Goal: Task Accomplishment & Management: Manage account settings

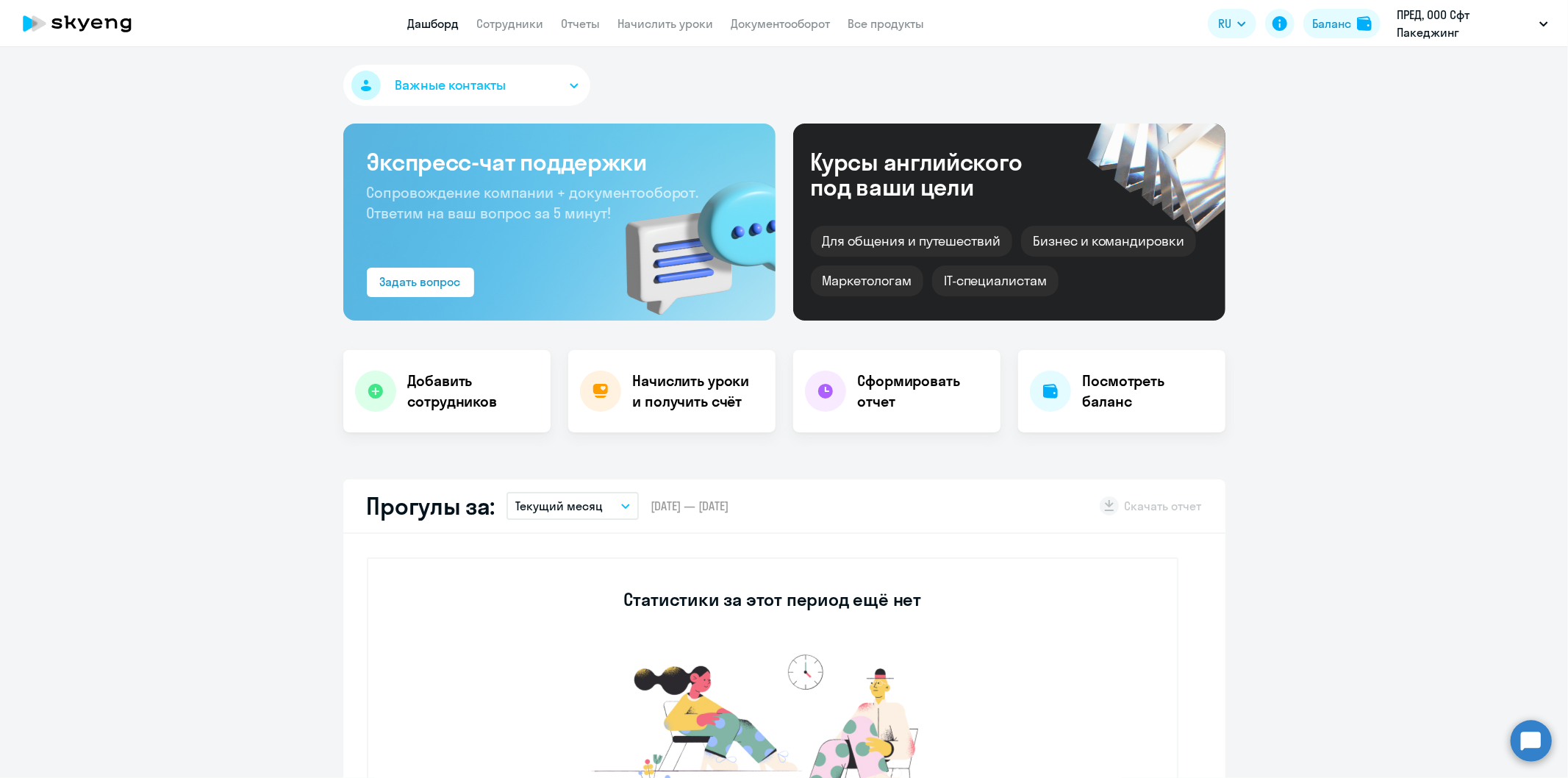
select select "30"
click at [1527, 739] on circle at bounding box center [1531, 741] width 41 height 41
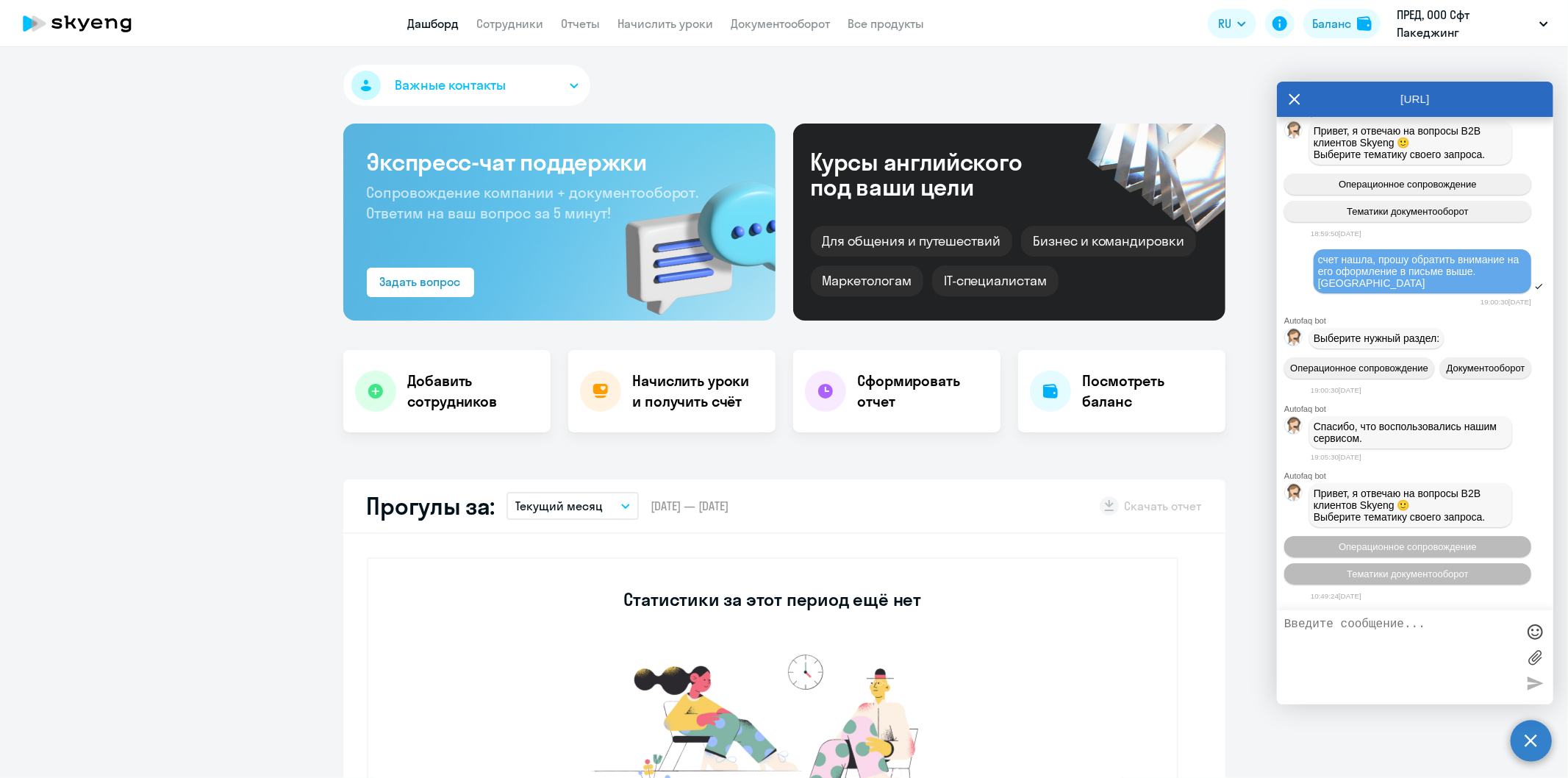
scroll to position [6446, 0]
click at [1292, 101] on icon at bounding box center [1294, 99] width 12 height 35
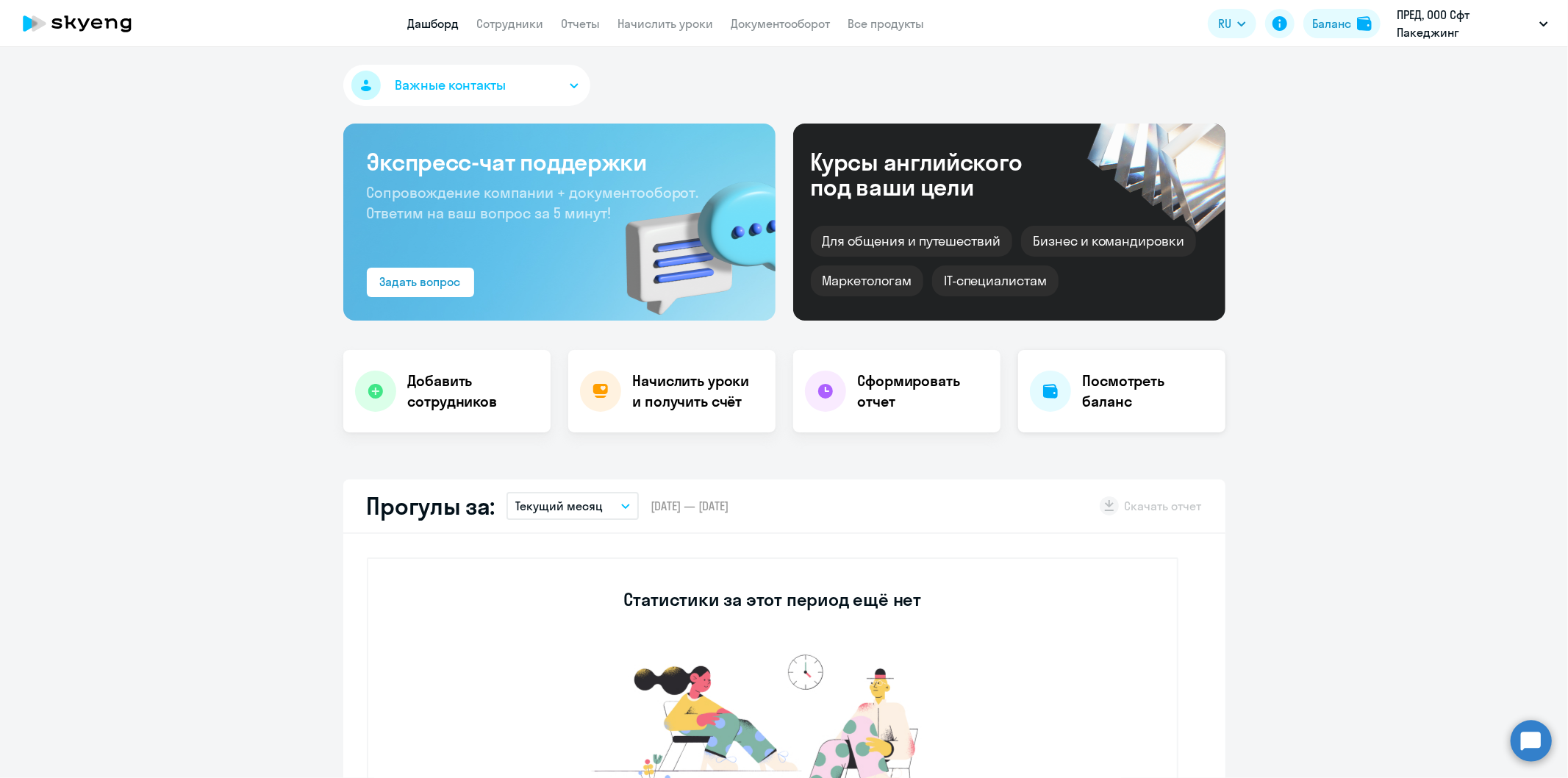
click at [1104, 387] on h4 "Посмотреть баланс" at bounding box center [1149, 391] width 131 height 41
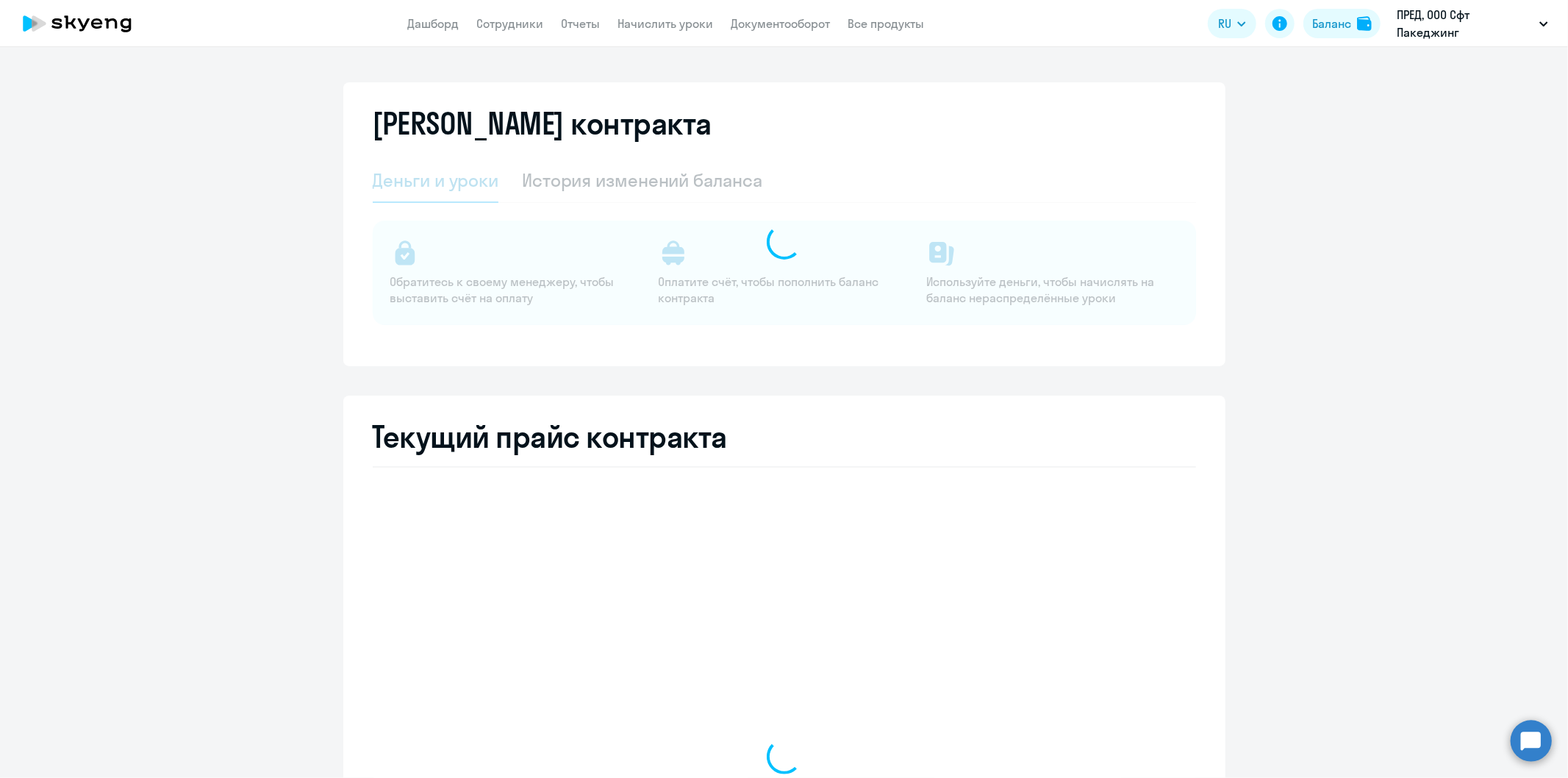
select select "english_adult_not_native_speaker"
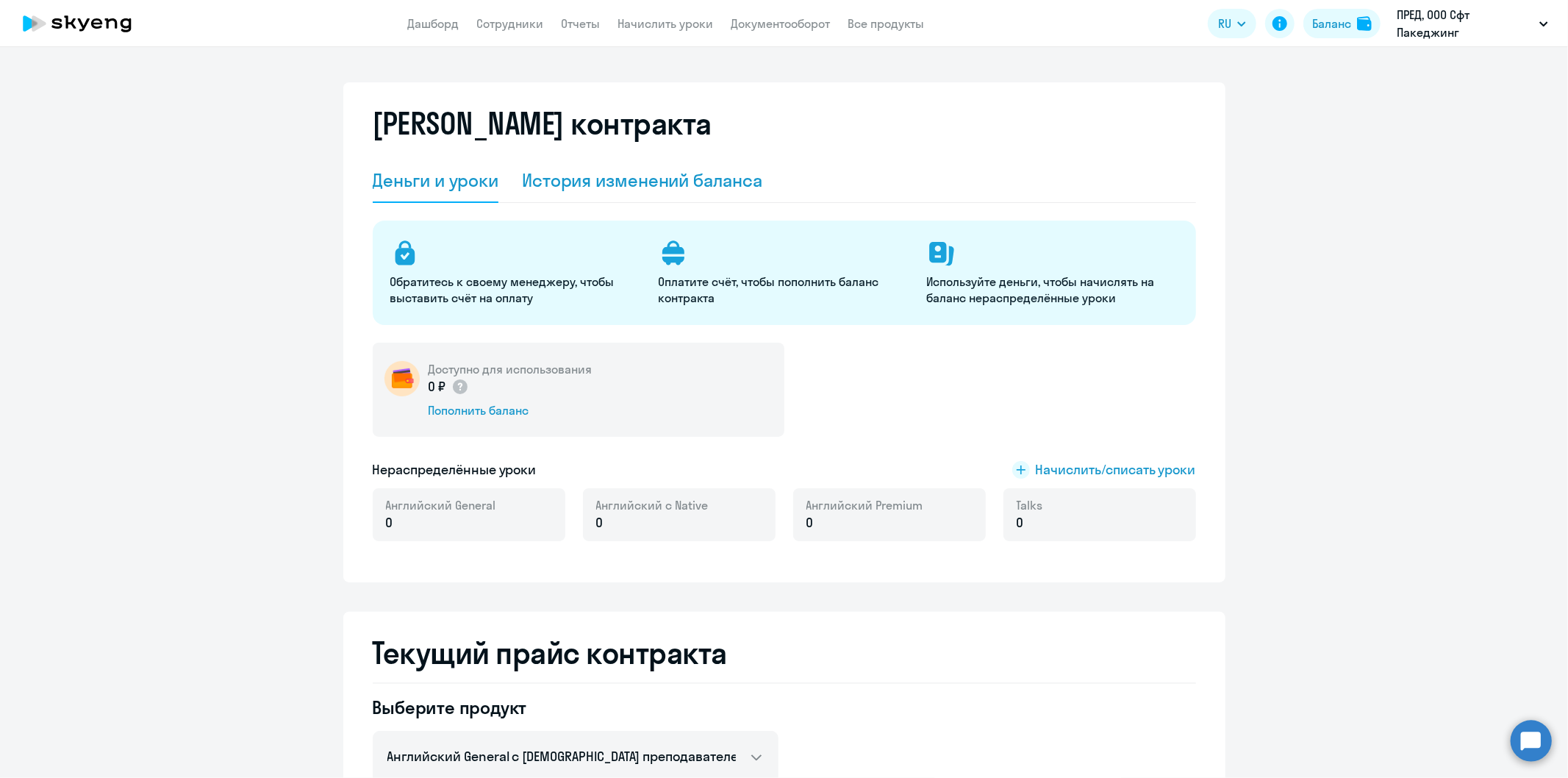
click at [604, 181] on div "История изменений баланса" at bounding box center [642, 180] width 241 height 23
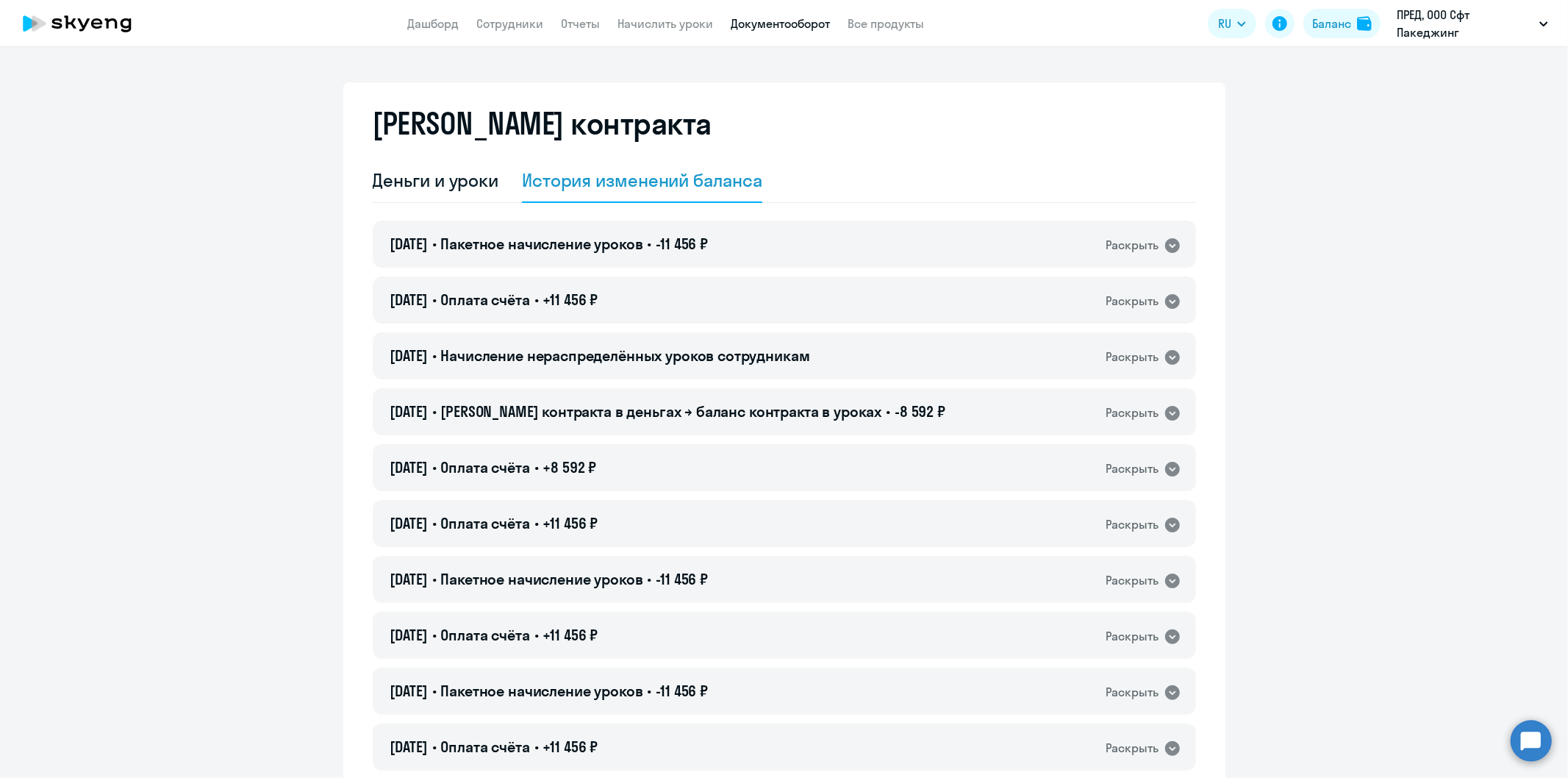
click at [764, 20] on link "Документооборот" at bounding box center [781, 23] width 99 height 15
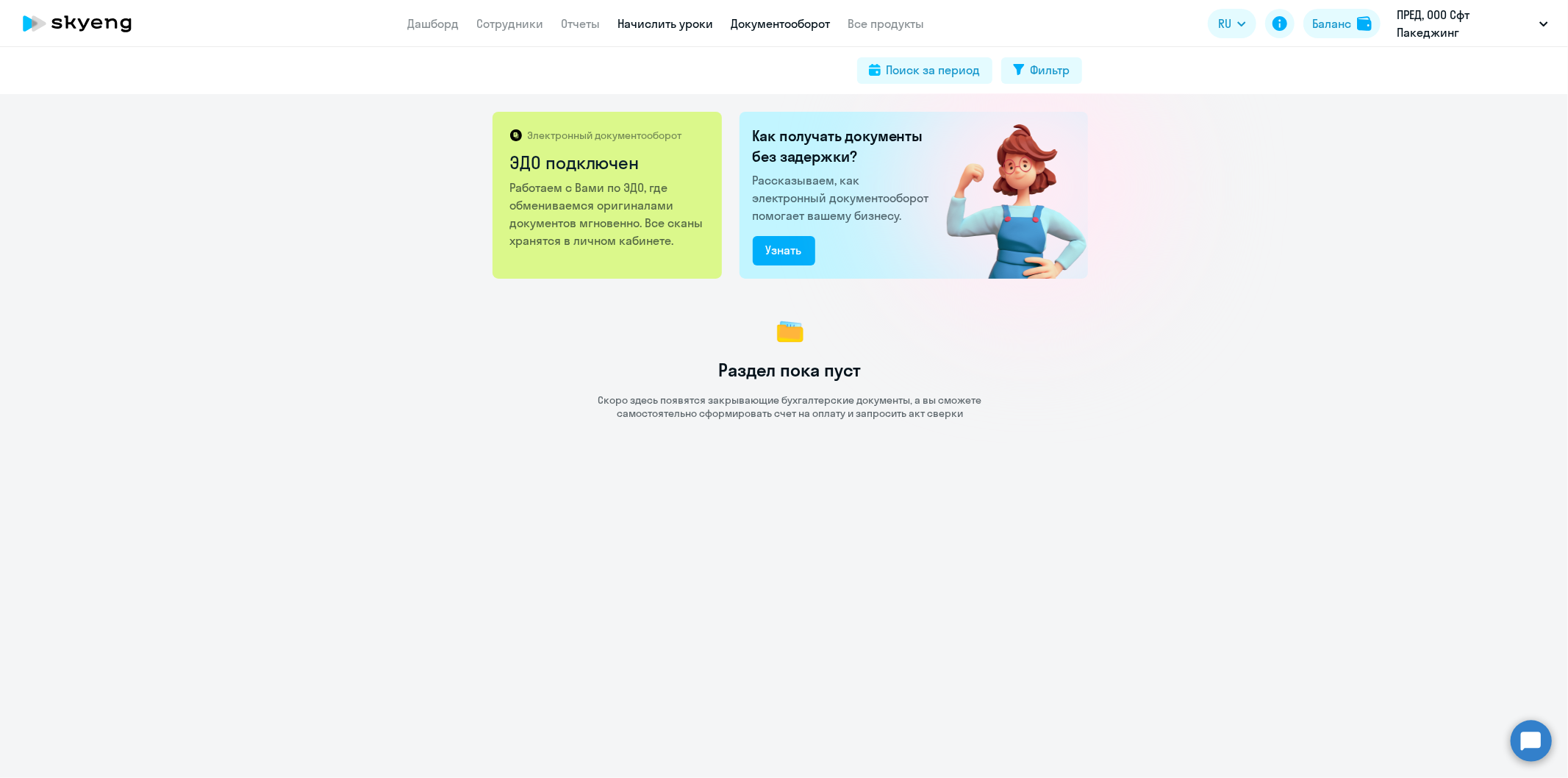
click at [679, 22] on link "Начислить уроки" at bounding box center [666, 23] width 95 height 15
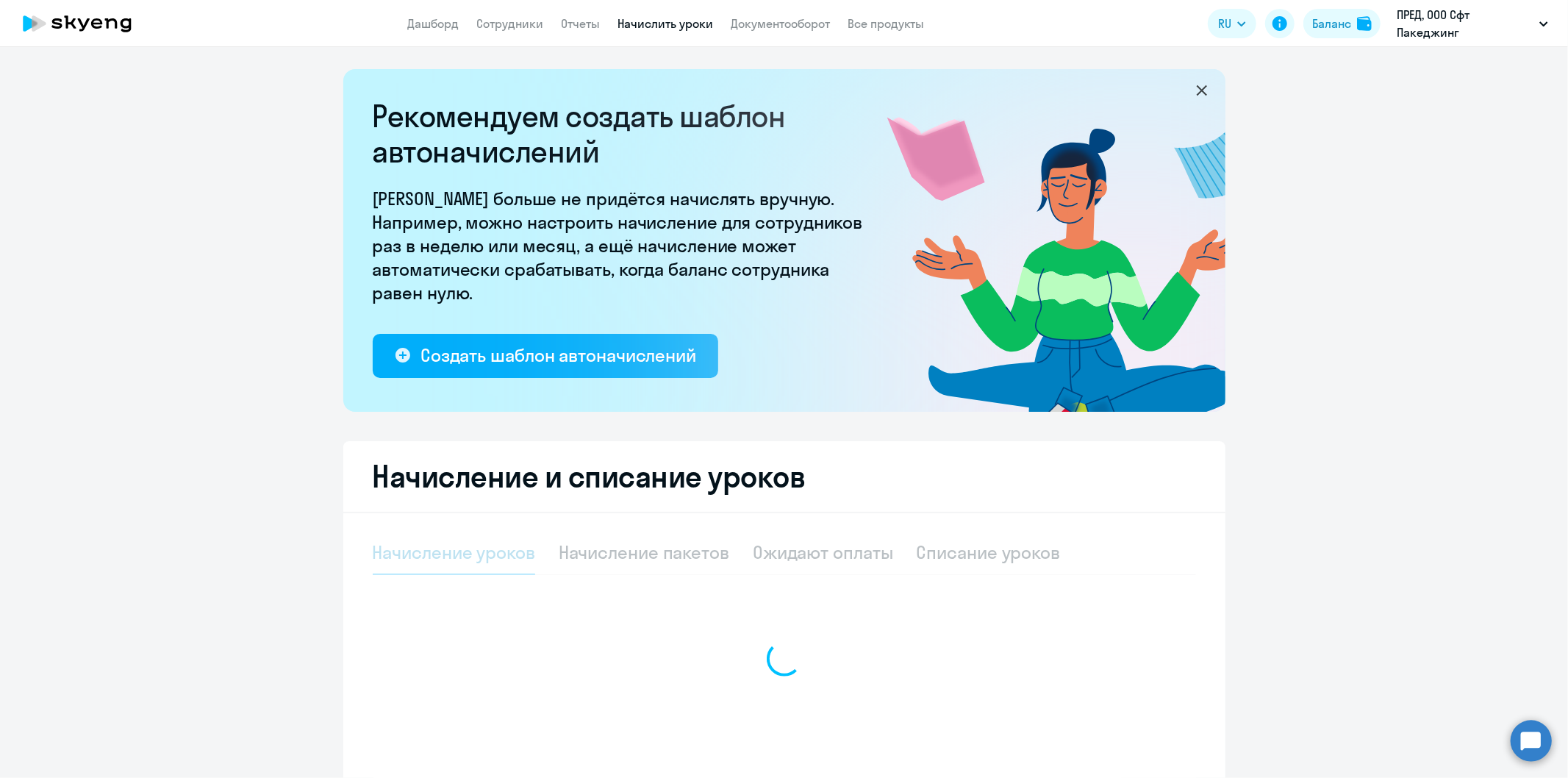
select select "10"
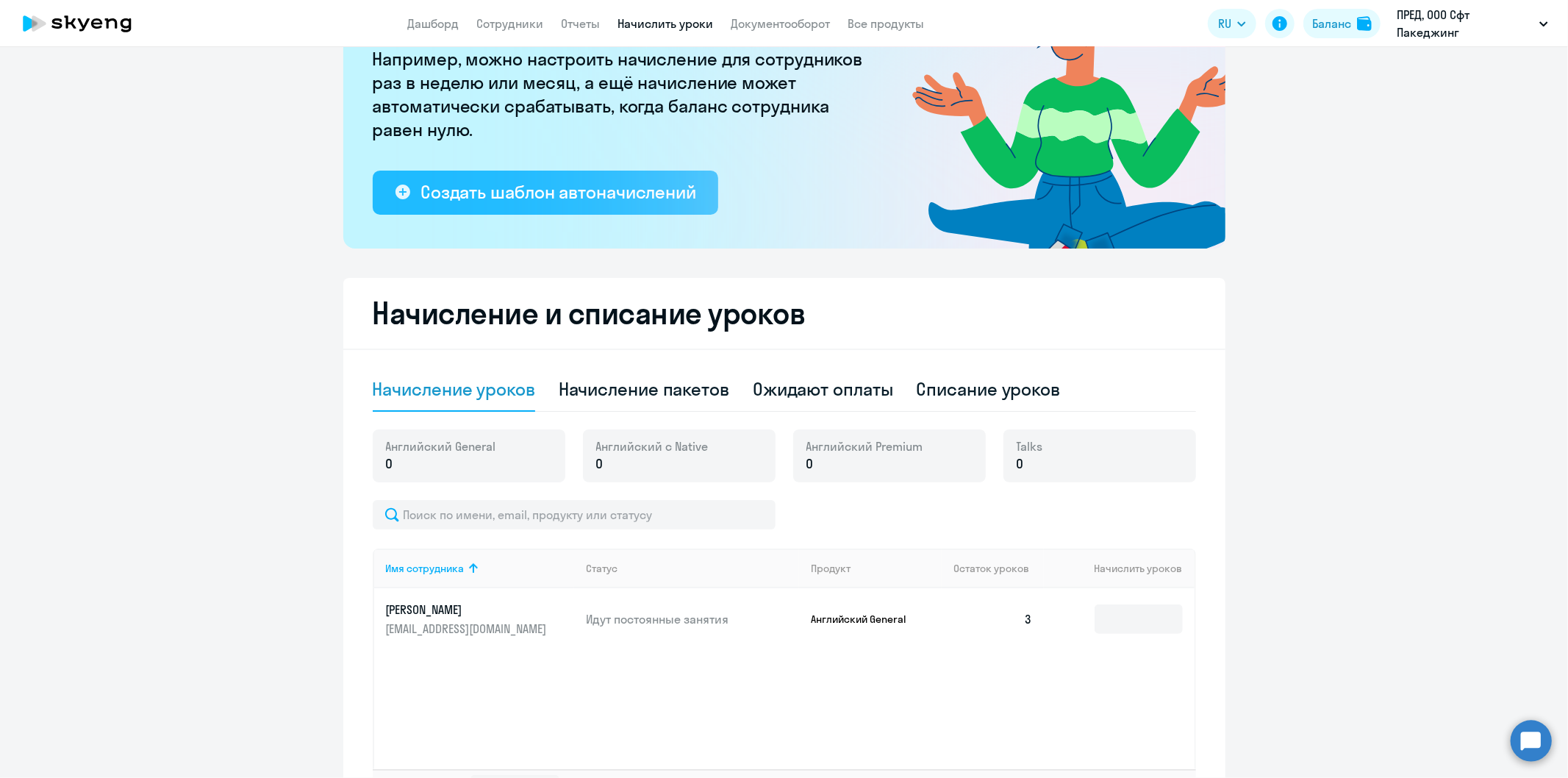
scroll to position [245, 0]
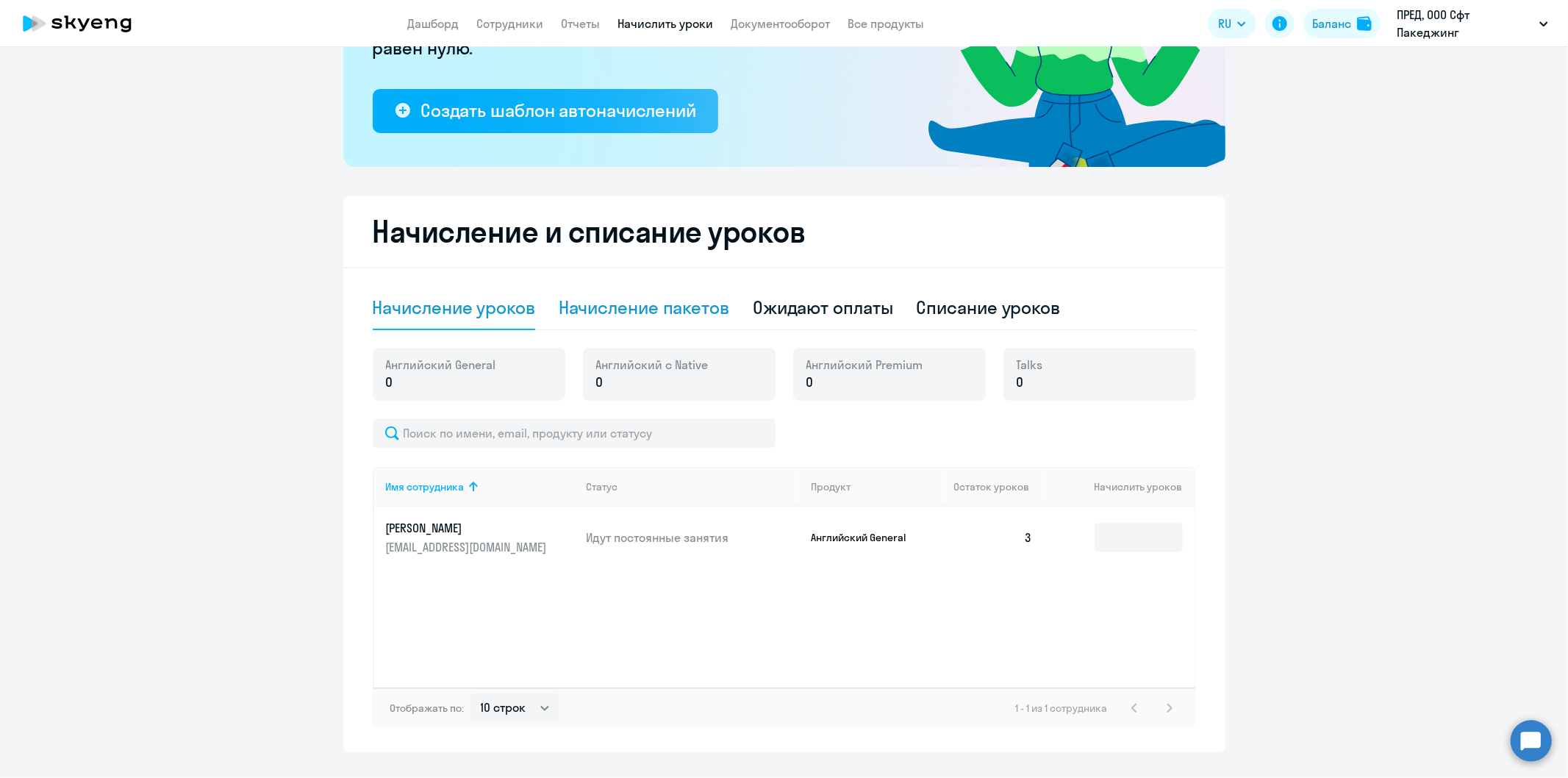
click at [691, 299] on div "Начисление пакетов" at bounding box center [644, 307] width 170 height 23
select select "10"
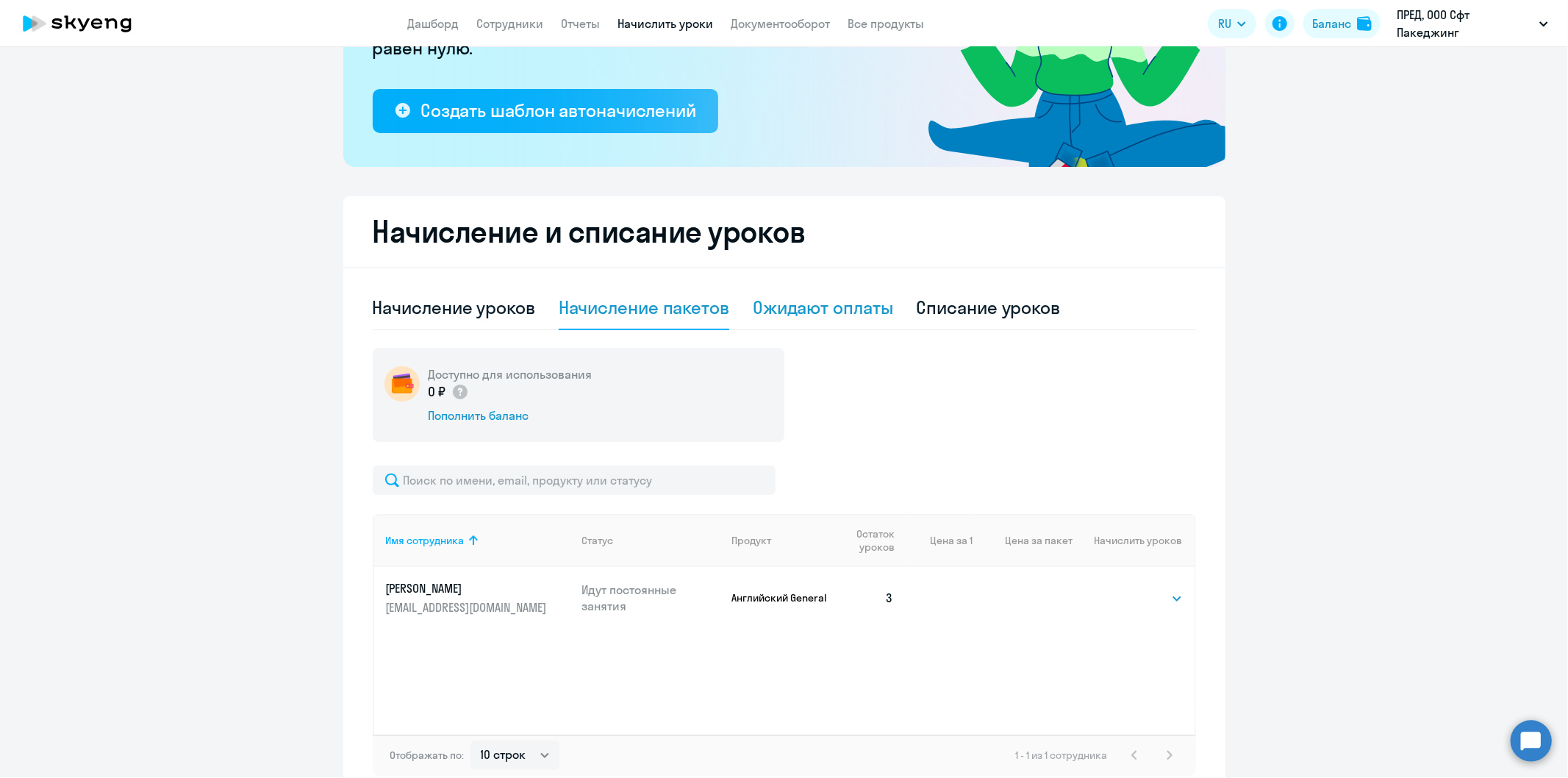
click at [783, 309] on div "Ожидают оплаты" at bounding box center [823, 307] width 141 height 23
